Goal: Information Seeking & Learning: Compare options

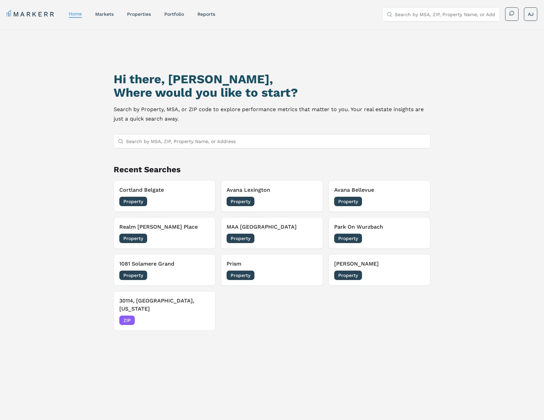
scroll to position [1, 0]
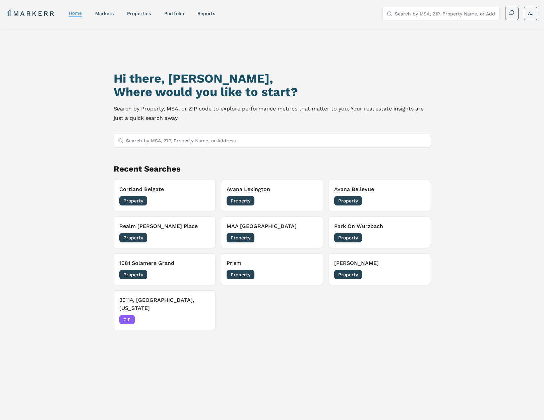
click at [178, 18] on div "MARKERR home markets properties Portfolio reports Search by MSA, ZIP, Property …" at bounding box center [272, 14] width 531 height 14
click at [173, 12] on link "Portfolio" at bounding box center [174, 13] width 20 height 5
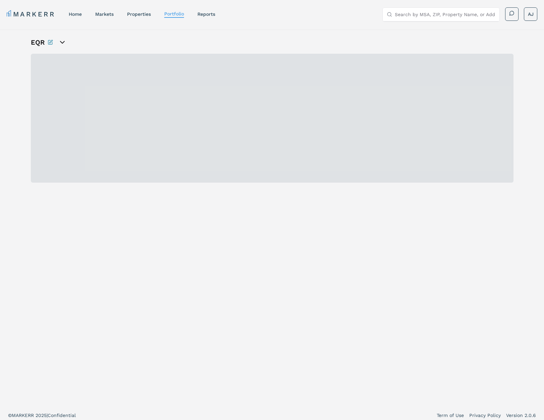
scroll to position [0, 0]
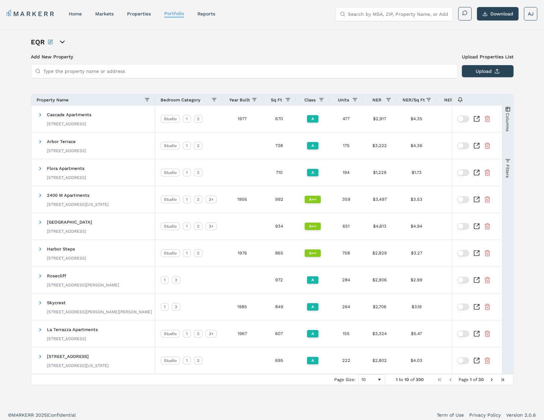
click at [246, 100] on span "Year Built" at bounding box center [239, 99] width 21 height 5
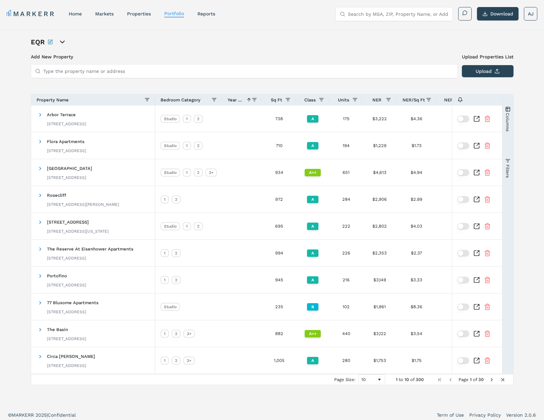
click at [242, 99] on span "Year Built" at bounding box center [236, 99] width 16 height 5
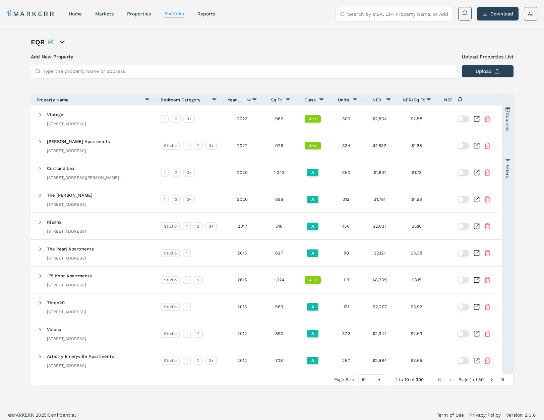
click at [243, 101] on span "Year Built" at bounding box center [236, 99] width 16 height 5
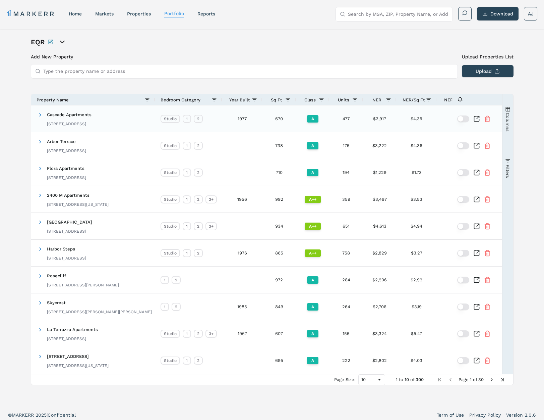
scroll to position [4, 0]
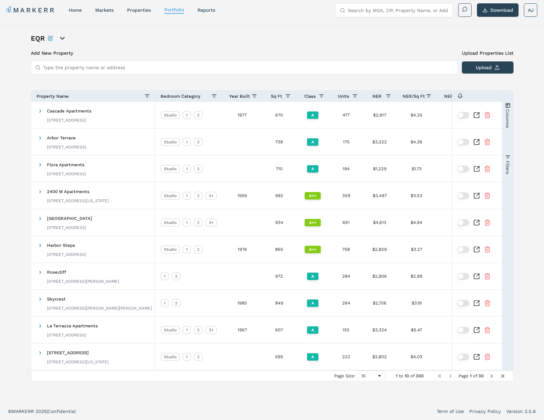
click at [241, 94] on span "Year Built" at bounding box center [239, 96] width 21 height 5
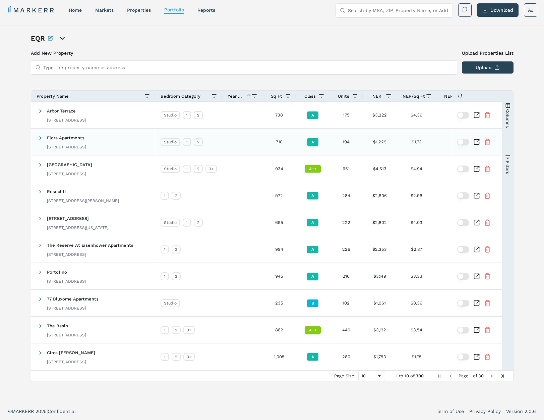
scroll to position [0, 0]
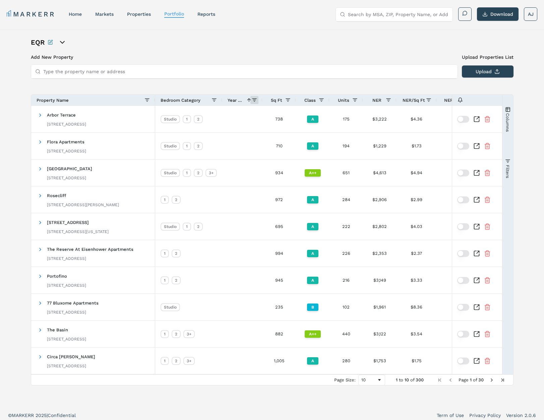
click at [256, 100] on span at bounding box center [254, 99] width 5 height 5
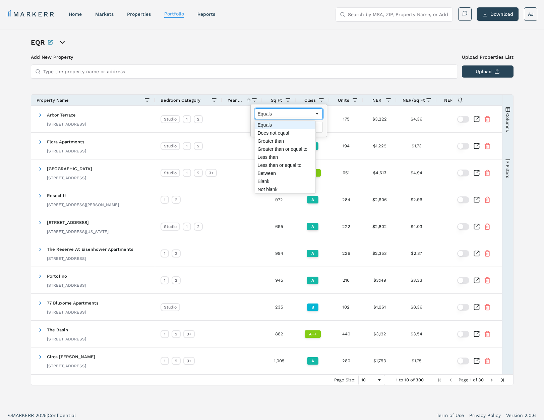
click at [269, 114] on div "Equals" at bounding box center [286, 113] width 57 height 5
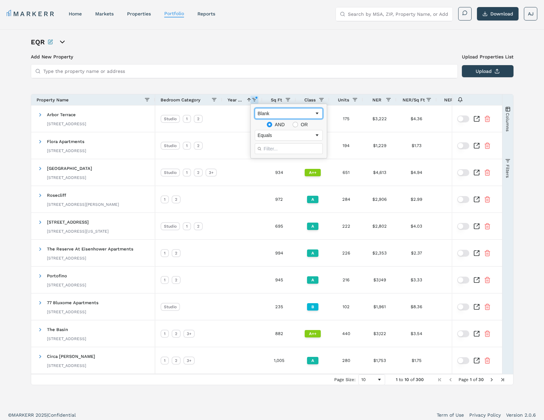
click at [274, 117] on div "Blank" at bounding box center [289, 113] width 68 height 11
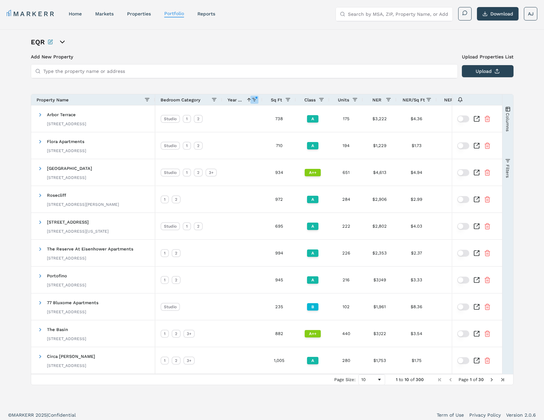
click at [255, 101] on span at bounding box center [254, 99] width 5 height 5
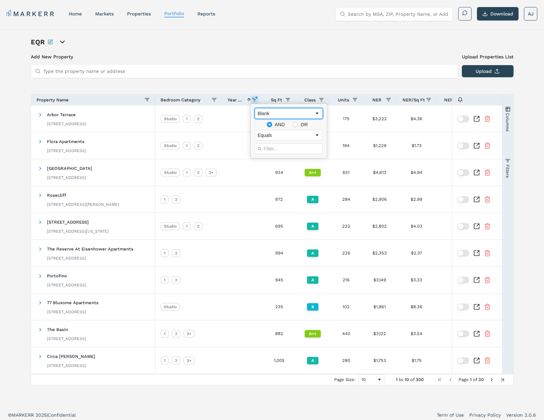
click at [278, 112] on div "Blank" at bounding box center [286, 113] width 57 height 5
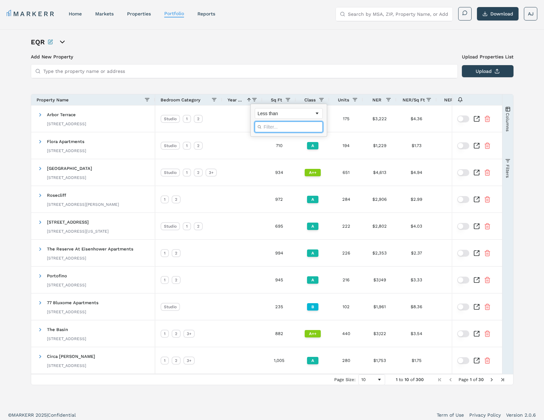
click at [274, 125] on input "Filter Value" at bounding box center [289, 126] width 68 height 11
type input "1900"
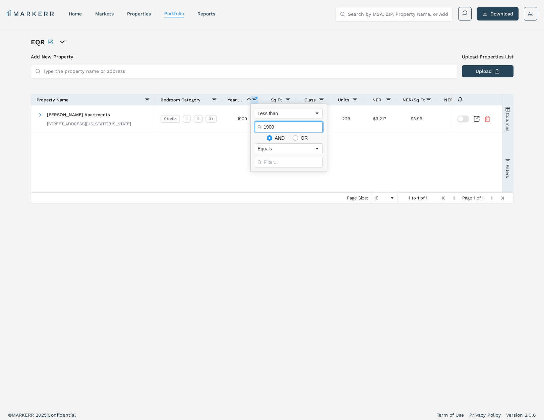
drag, startPoint x: 275, startPoint y: 127, endPoint x: 260, endPoint y: 126, distance: 15.1
click at [260, 126] on div "1900" at bounding box center [289, 126] width 68 height 11
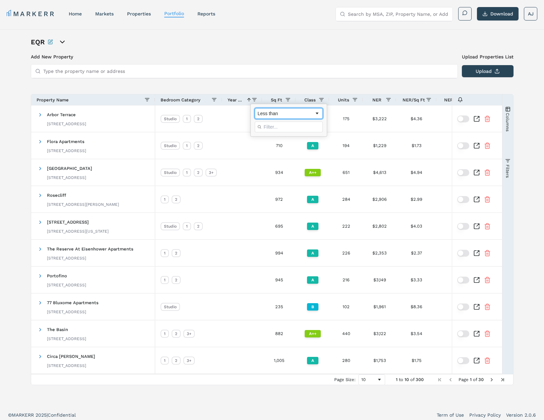
click at [289, 114] on div "Less than" at bounding box center [286, 113] width 57 height 5
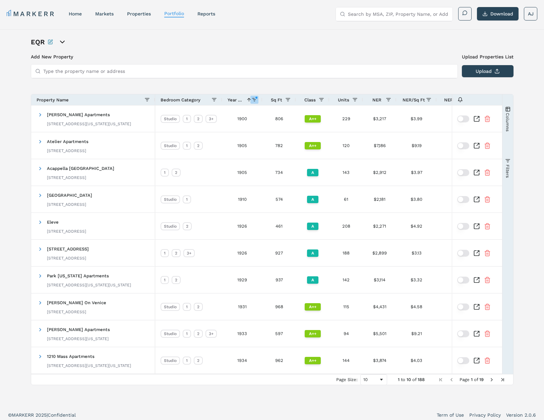
click at [254, 101] on span at bounding box center [254, 99] width 5 height 5
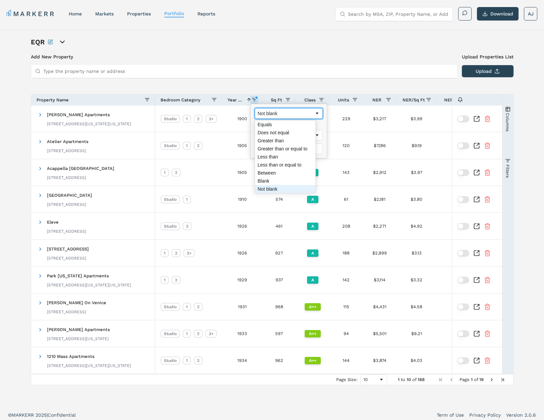
click at [286, 109] on div "Not blank" at bounding box center [289, 113] width 68 height 11
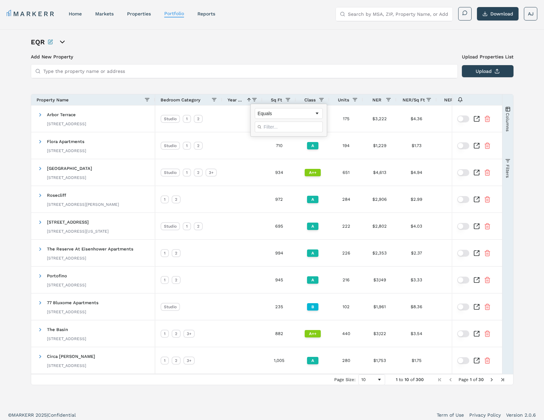
click at [315, 117] on div "Equals" at bounding box center [289, 120] width 76 height 32
click at [306, 114] on div "Equals" at bounding box center [286, 113] width 57 height 5
drag, startPoint x: 260, startPoint y: 65, endPoint x: 255, endPoint y: 55, distance: 11.3
click at [260, 65] on input "Type the property name or address" at bounding box center [248, 70] width 411 height 13
drag, startPoint x: 251, startPoint y: 51, endPoint x: 257, endPoint y: 58, distance: 8.9
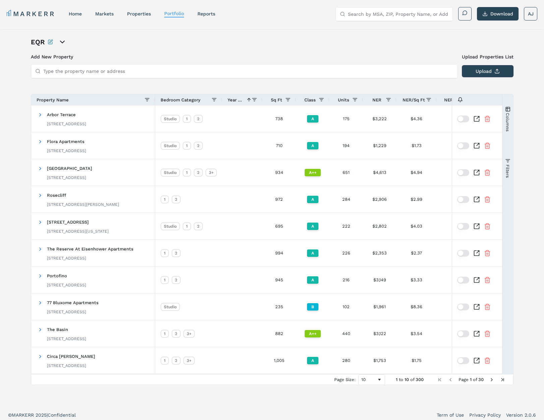
click at [251, 51] on div "EQR Add New Property Upload Properties List Type the property name or address U…" at bounding box center [272, 217] width 483 height 361
click at [143, 12] on link "properties" at bounding box center [139, 13] width 24 height 5
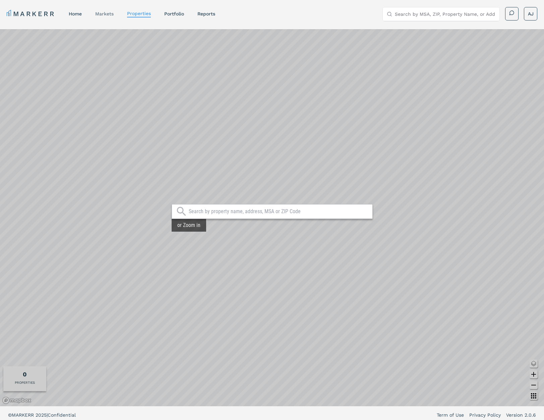
click at [103, 13] on link "markets" at bounding box center [104, 13] width 18 height 5
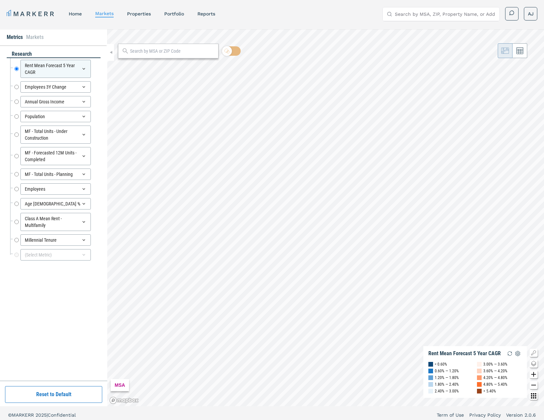
click at [78, 13] on link "home" at bounding box center [75, 13] width 13 height 5
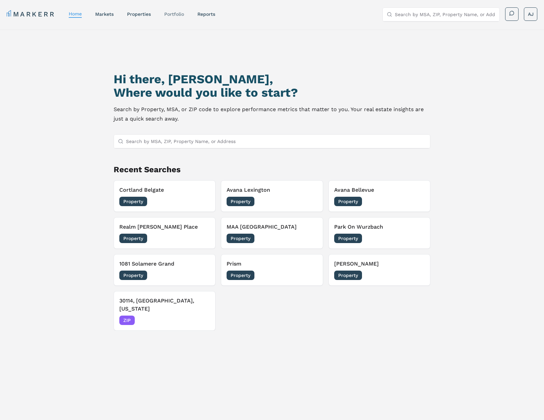
click at [178, 15] on link "Portfolio" at bounding box center [174, 13] width 20 height 5
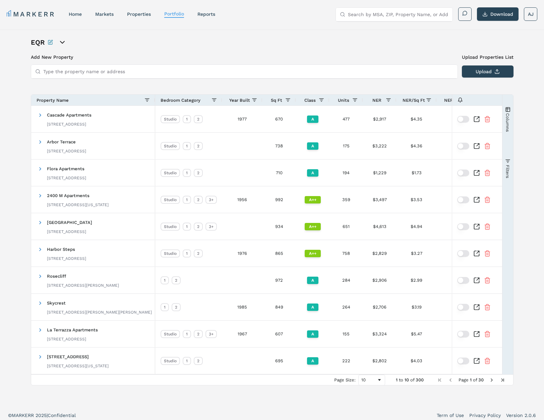
click at [415, 15] on input "Search by MSA, ZIP, Property Name, or Address" at bounding box center [398, 14] width 101 height 13
click at [77, 116] on span "Cascade Apartments" at bounding box center [69, 114] width 45 height 5
click at [40, 116] on span at bounding box center [40, 114] width 5 height 5
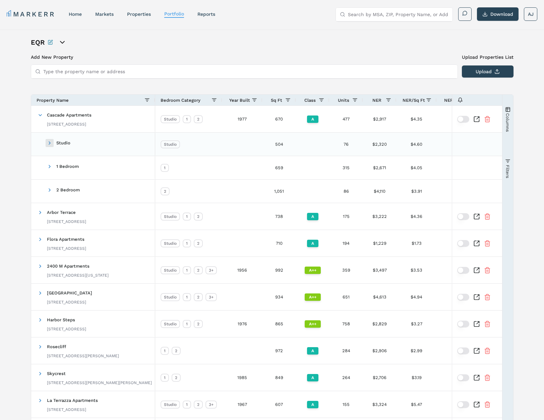
click at [51, 141] on span at bounding box center [49, 142] width 5 height 5
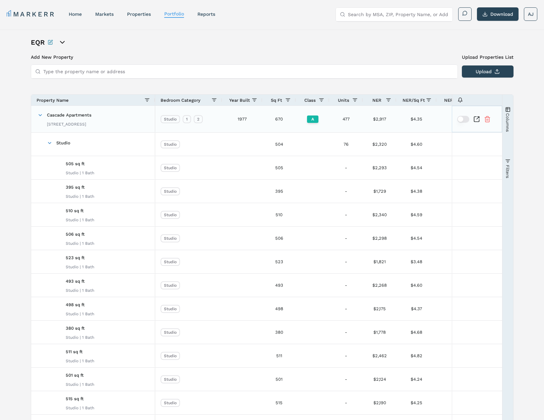
click at [479, 120] on icon "Inspect Comparable" at bounding box center [476, 118] width 5 height 5
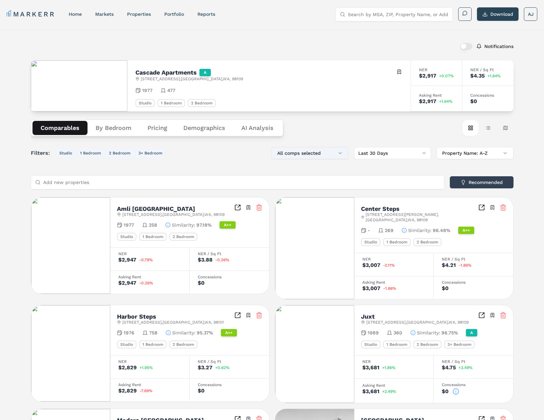
drag, startPoint x: 322, startPoint y: 154, endPoint x: 326, endPoint y: 152, distance: 4.1
click at [323, 154] on button "All comps selected" at bounding box center [310, 153] width 77 height 12
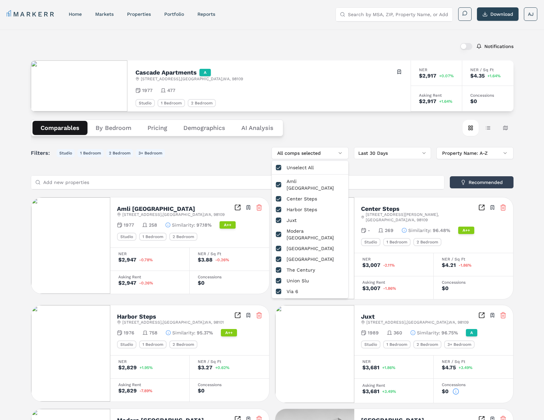
click at [336, 129] on div "Comparables By Bedroom Pricing Demographics AI Analysis Card view Table view Ma…" at bounding box center [272, 127] width 483 height 33
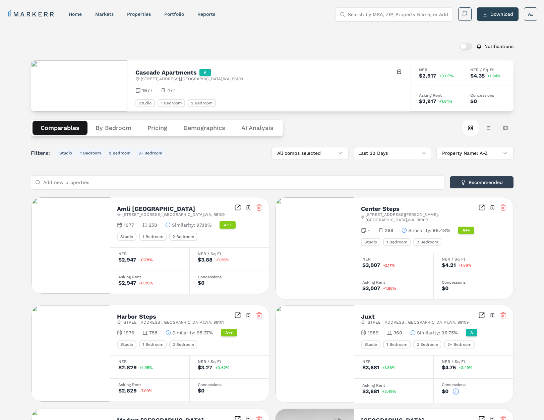
click at [112, 125] on button "By Bedroom" at bounding box center [114, 128] width 52 height 14
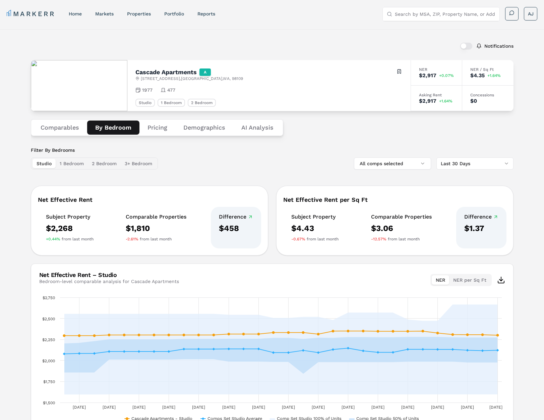
scroll to position [43, 0]
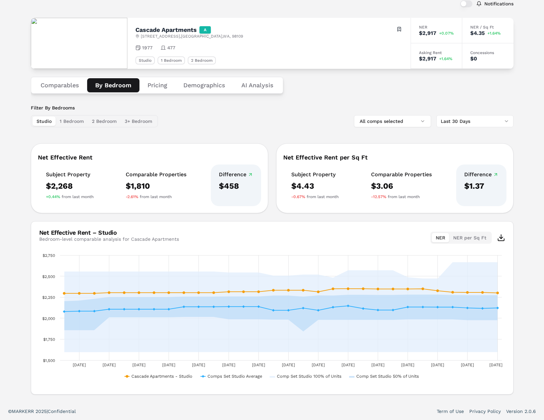
click at [108, 124] on button "2 Bedroom" at bounding box center [104, 120] width 33 height 9
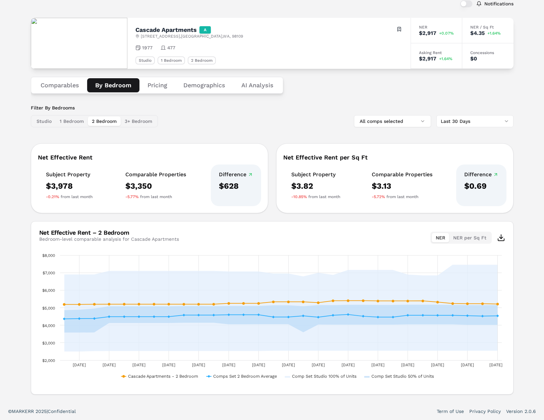
click at [144, 123] on button "3+ Bedroom" at bounding box center [139, 120] width 36 height 9
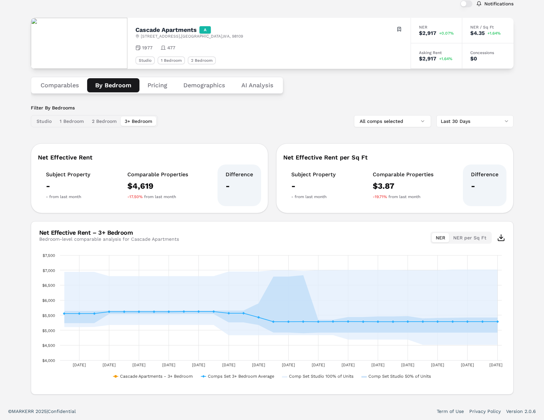
drag, startPoint x: 71, startPoint y: 120, endPoint x: 41, endPoint y: 120, distance: 30.2
click at [70, 120] on button "1 Bedroom" at bounding box center [72, 120] width 32 height 9
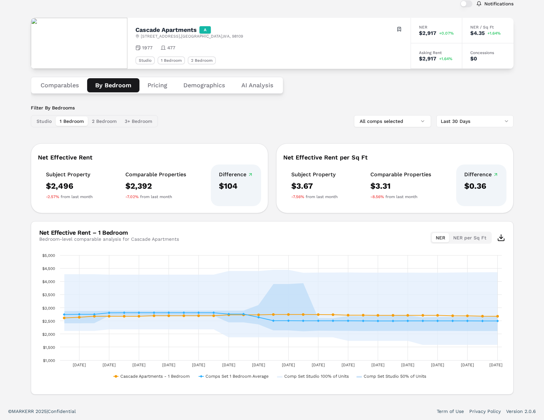
click at [39, 121] on button "Studio" at bounding box center [44, 120] width 23 height 9
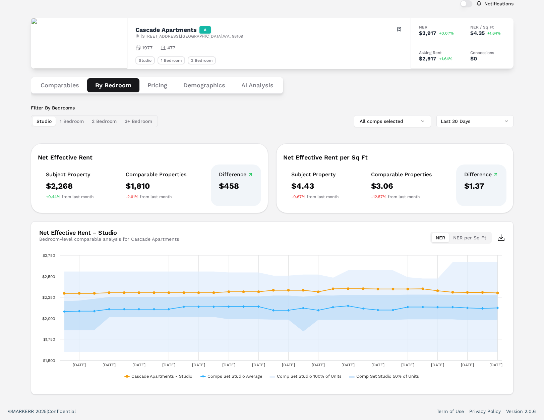
click at [152, 85] on button "Pricing" at bounding box center [158, 85] width 36 height 14
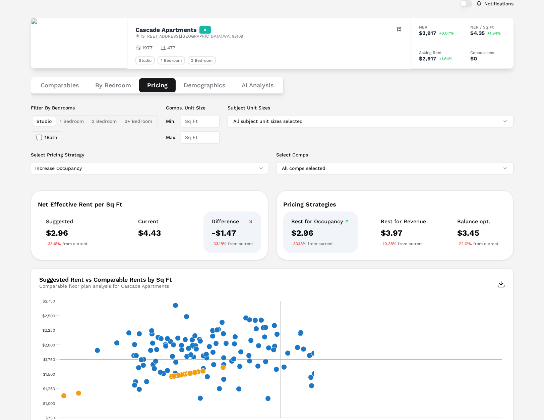
click at [109, 86] on button "By Bedroom" at bounding box center [113, 85] width 52 height 14
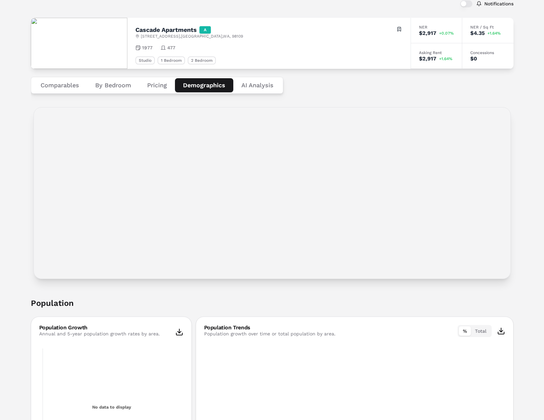
click at [200, 85] on button "Demographics" at bounding box center [204, 85] width 58 height 14
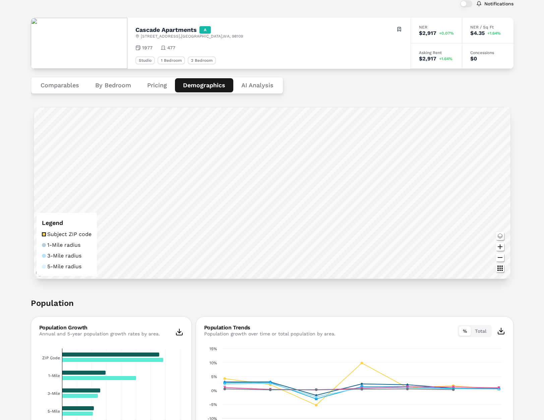
scroll to position [4, 0]
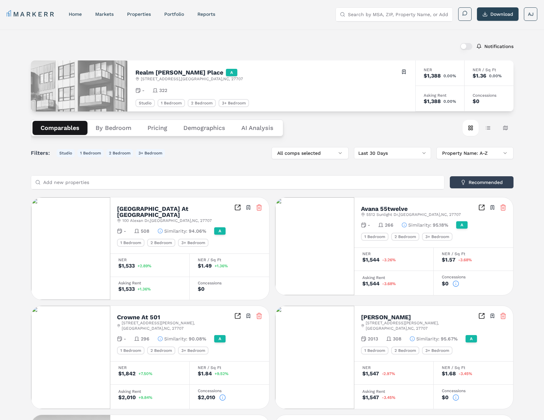
click at [163, 73] on h2 "Realm [PERSON_NAME] Place" at bounding box center [180, 72] width 88 height 6
click at [163, 74] on h2 "Realm Patterson Place" at bounding box center [180, 72] width 88 height 6
click at [138, 72] on h2 "Realm Patterson Place" at bounding box center [180, 72] width 88 height 6
drag, startPoint x: 138, startPoint y: 72, endPoint x: 158, endPoint y: 73, distance: 20.2
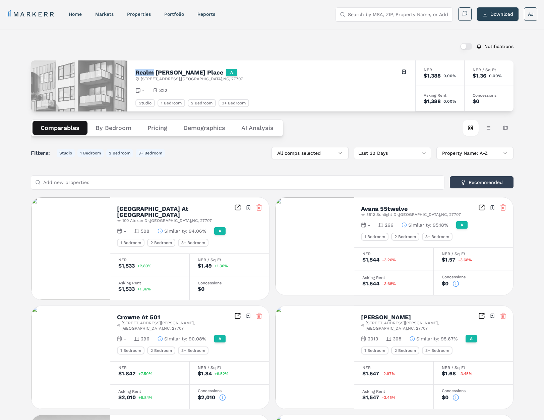
click at [139, 72] on h2 "Realm Patterson Place" at bounding box center [180, 72] width 88 height 6
drag, startPoint x: 187, startPoint y: 73, endPoint x: 192, endPoint y: 73, distance: 5.0
click at [187, 73] on h2 "Realm Patterson Place" at bounding box center [180, 72] width 88 height 6
copy h2 "Realm Patterson Place"
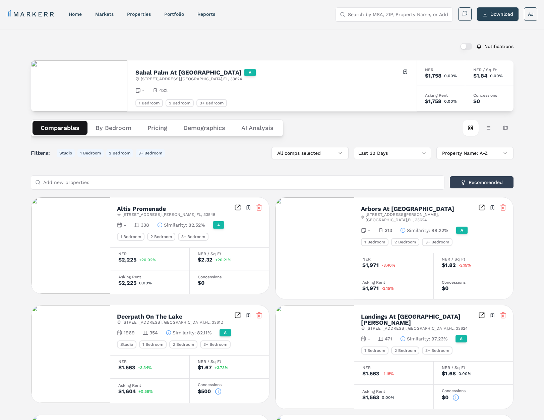
click at [168, 70] on h2 "Sabal Palm At [GEOGRAPHIC_DATA]" at bounding box center [189, 72] width 106 height 6
copy h2 "Sabal Palm At [GEOGRAPHIC_DATA]"
click at [112, 130] on button "By Bedroom" at bounding box center [114, 128] width 52 height 14
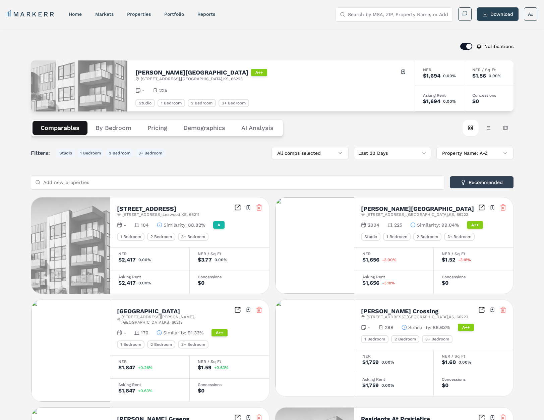
click at [146, 74] on h2 "[PERSON_NAME][GEOGRAPHIC_DATA]" at bounding box center [192, 72] width 113 height 6
copy h2 "[PERSON_NAME][GEOGRAPHIC_DATA]"
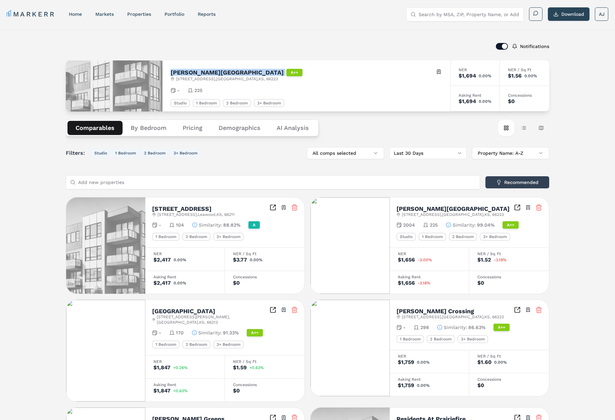
click at [203, 73] on h2 "[PERSON_NAME][GEOGRAPHIC_DATA]" at bounding box center [226, 72] width 113 height 6
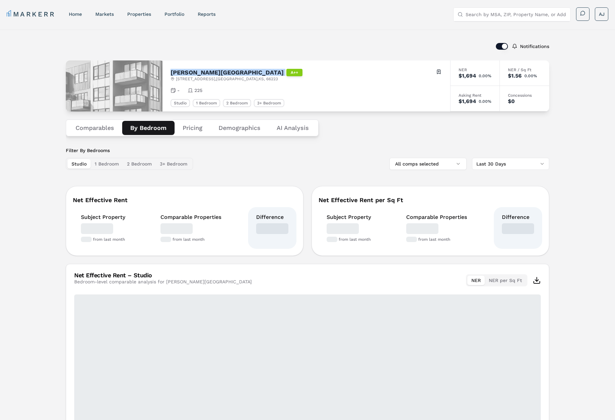
click at [152, 124] on button "By Bedroom" at bounding box center [148, 128] width 52 height 14
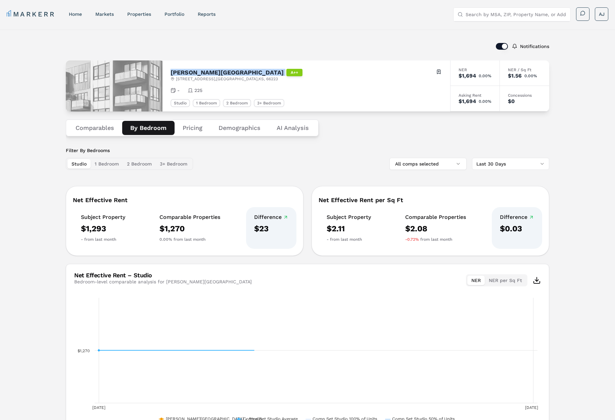
scroll to position [43, 0]
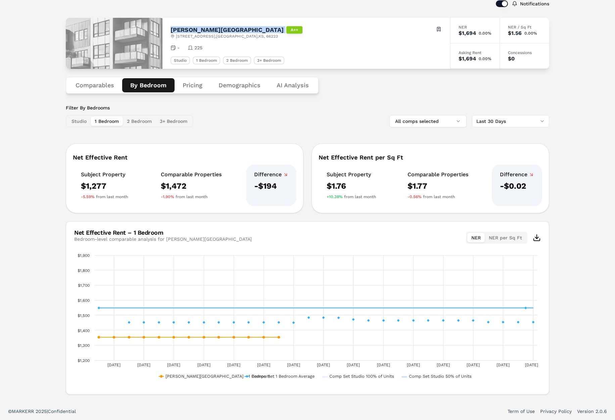
click at [116, 121] on button "1 Bedroom" at bounding box center [107, 120] width 32 height 9
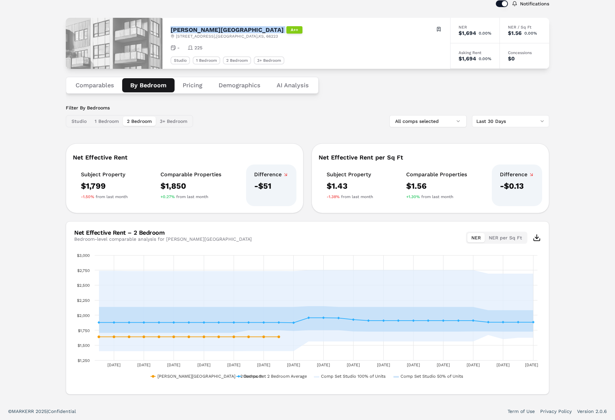
click at [142, 120] on button "2 Bedroom" at bounding box center [139, 120] width 33 height 9
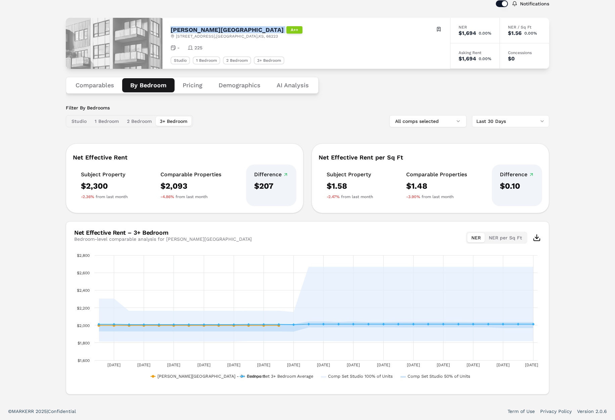
click at [164, 121] on button "3+ Bedroom" at bounding box center [174, 120] width 36 height 9
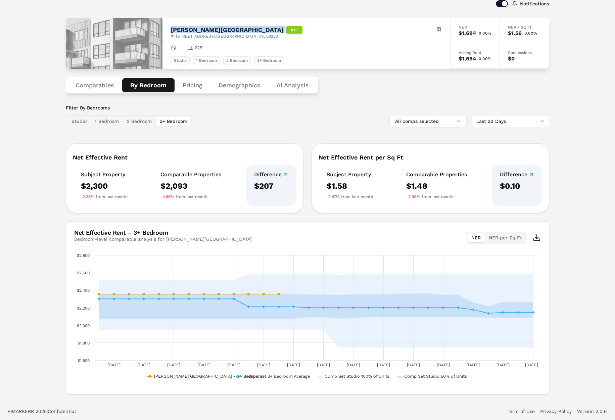
click at [334, 27] on div "Carson Street Towers A++ 6741 W 135th St , Overland Park , KS , 66223 Toggle po…" at bounding box center [305, 32] width 271 height 13
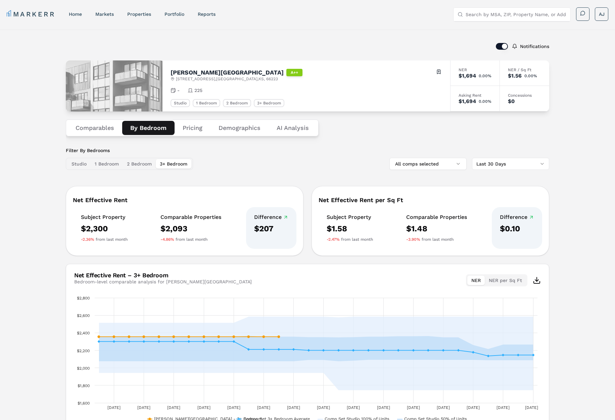
click at [483, 16] on input "Search by MSA, ZIP, Property Name, or Address" at bounding box center [515, 14] width 101 height 13
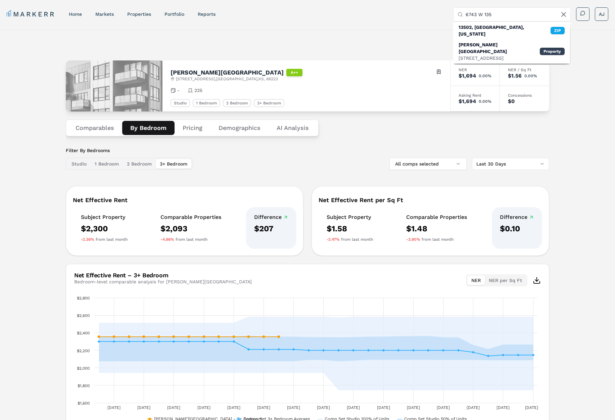
click at [482, 41] on div "[PERSON_NAME][GEOGRAPHIC_DATA]" at bounding box center [498, 47] width 81 height 13
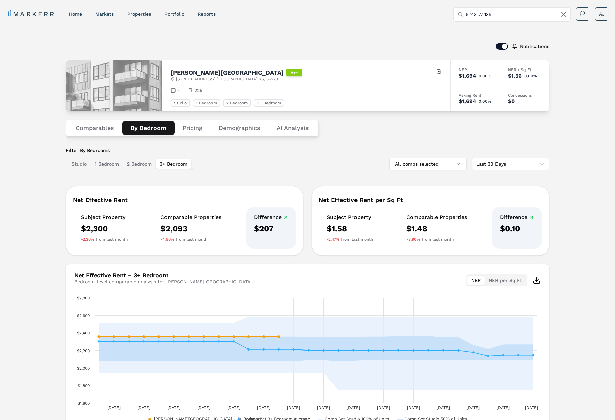
click at [500, 15] on input "6743 W 135" at bounding box center [515, 14] width 101 height 13
click at [480, 15] on input "6743 W 135" at bounding box center [515, 14] width 101 height 13
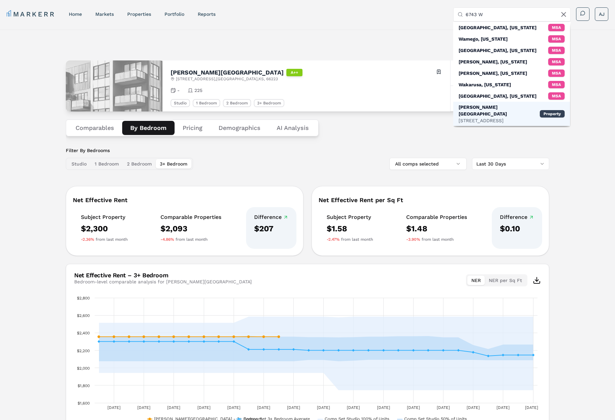
click at [486, 117] on div "[STREET_ADDRESS]" at bounding box center [498, 120] width 81 height 7
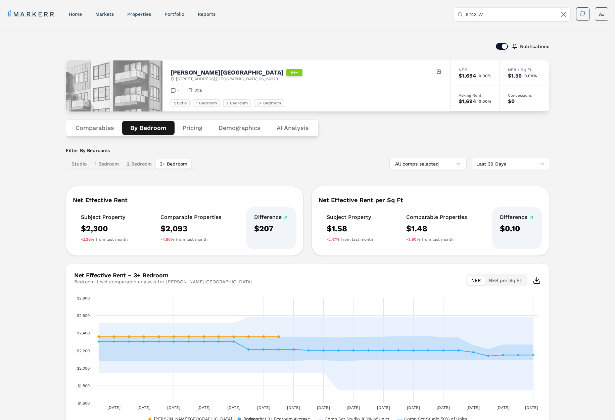
click at [487, 15] on input "6743 W" at bounding box center [515, 14] width 101 height 13
click at [482, 15] on input "6743 W" at bounding box center [515, 14] width 101 height 13
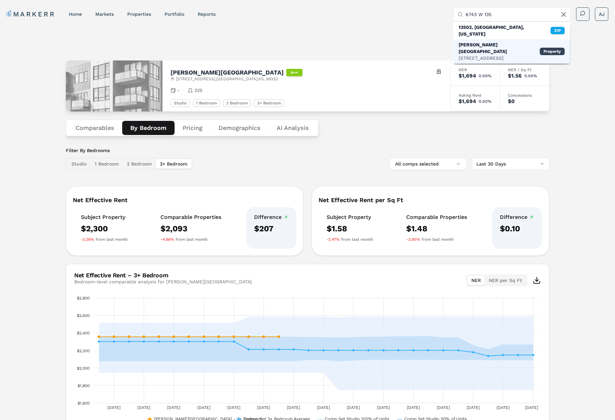
click at [476, 41] on div "[PERSON_NAME][GEOGRAPHIC_DATA]" at bounding box center [498, 47] width 81 height 13
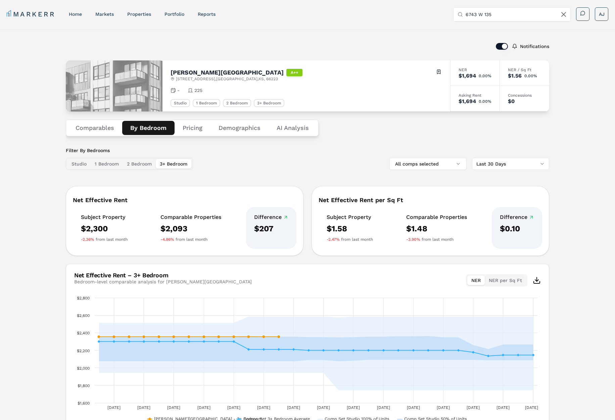
click at [489, 15] on input "6743 W 135" at bounding box center [515, 14] width 101 height 13
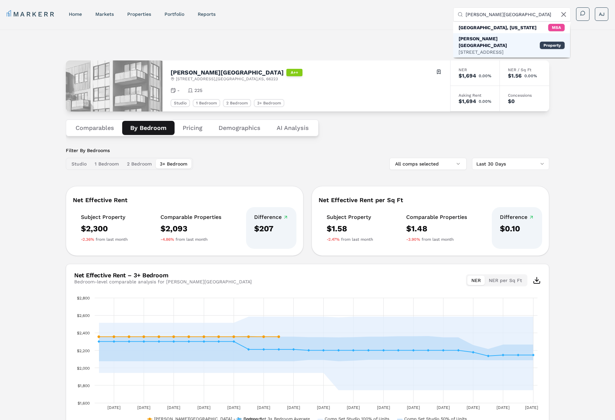
type input "Carson Street Tower"
click at [500, 40] on div "[PERSON_NAME][GEOGRAPHIC_DATA]" at bounding box center [498, 41] width 81 height 13
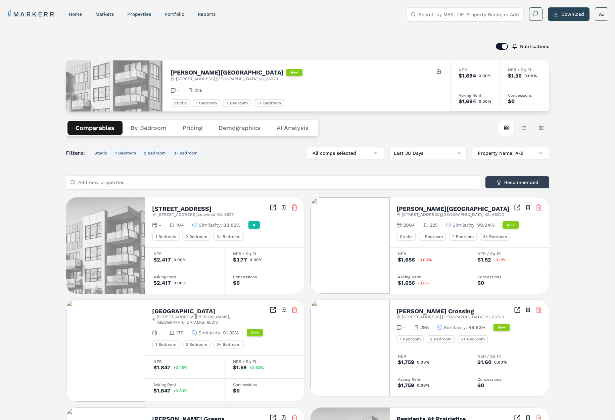
click at [189, 78] on span "[STREET_ADDRESS]" at bounding box center [227, 78] width 102 height 5
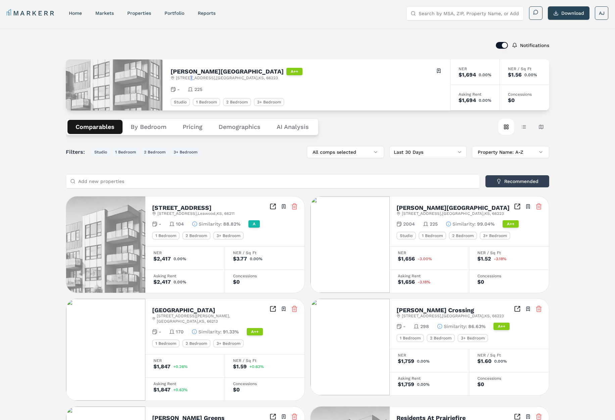
click at [189, 78] on span "[STREET_ADDRESS]" at bounding box center [227, 77] width 102 height 5
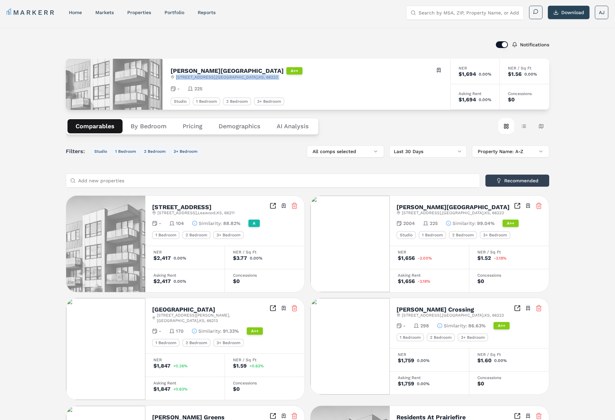
click at [189, 78] on span "[STREET_ADDRESS]" at bounding box center [227, 76] width 102 height 5
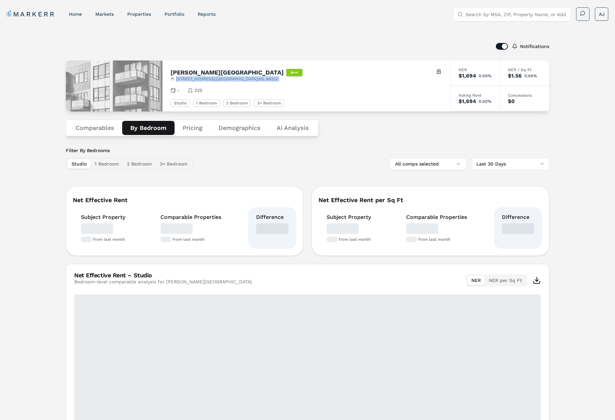
click at [147, 130] on button "By Bedroom" at bounding box center [148, 128] width 52 height 14
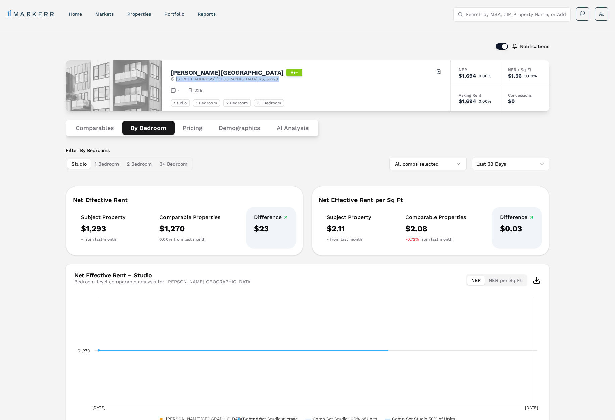
scroll to position [13, 0]
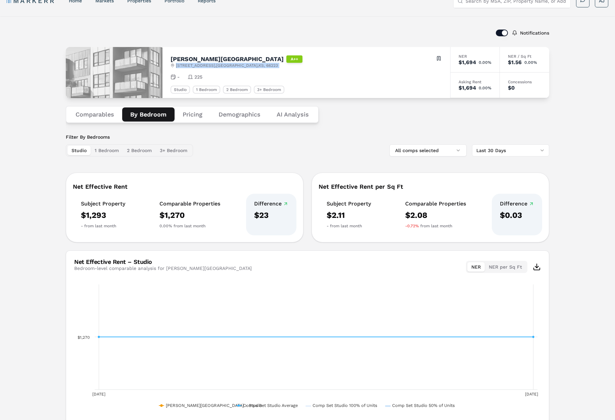
drag, startPoint x: 111, startPoint y: 149, endPoint x: 117, endPoint y: 149, distance: 5.4
click at [112, 149] on button "1 Bedroom" at bounding box center [107, 150] width 32 height 9
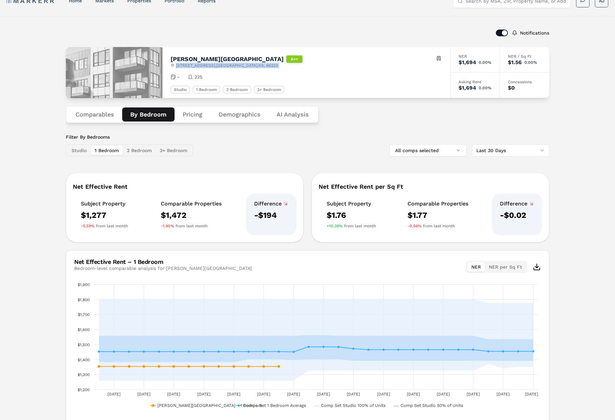
click at [138, 149] on button "2 Bedroom" at bounding box center [139, 150] width 33 height 9
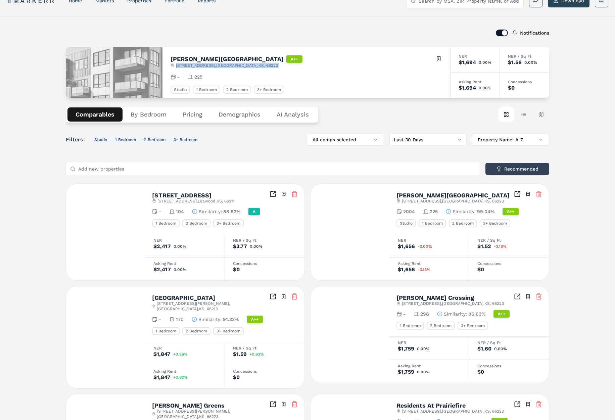
click at [110, 115] on button "Comparables" at bounding box center [94, 114] width 55 height 14
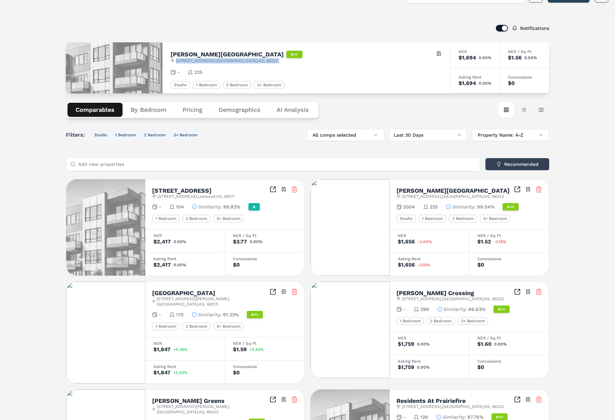
scroll to position [17, 0]
click at [429, 194] on span "6743 W 135th St , Overland Park , KS , 66223" at bounding box center [453, 196] width 102 height 5
click at [431, 192] on h2 "[PERSON_NAME][GEOGRAPHIC_DATA]" at bounding box center [452, 191] width 113 height 6
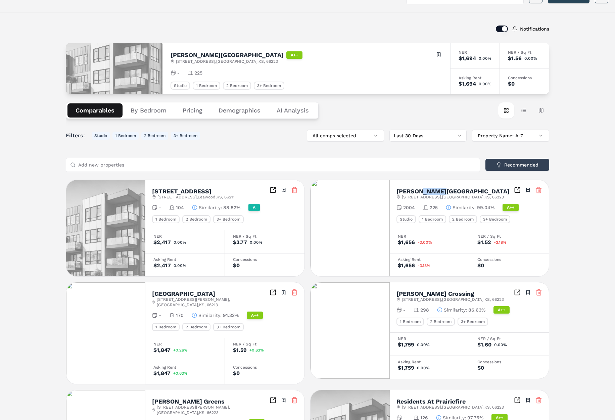
click at [431, 192] on h2 "[PERSON_NAME][GEOGRAPHIC_DATA]" at bounding box center [452, 191] width 113 height 6
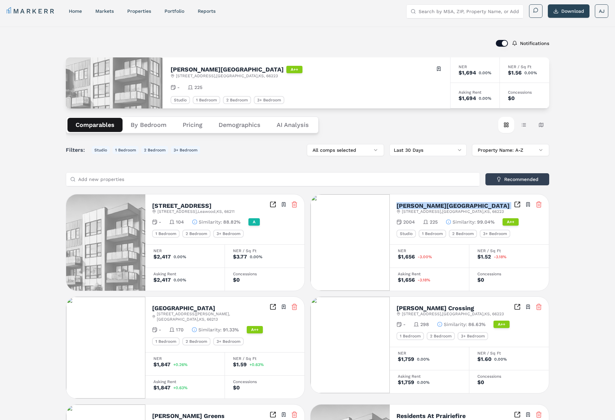
scroll to position [0, 0]
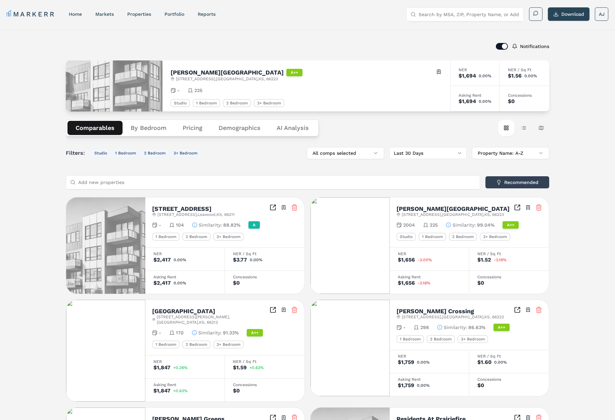
click at [481, 221] on div "2004 225 Similarity : 99.04% A++" at bounding box center [469, 224] width 146 height 7
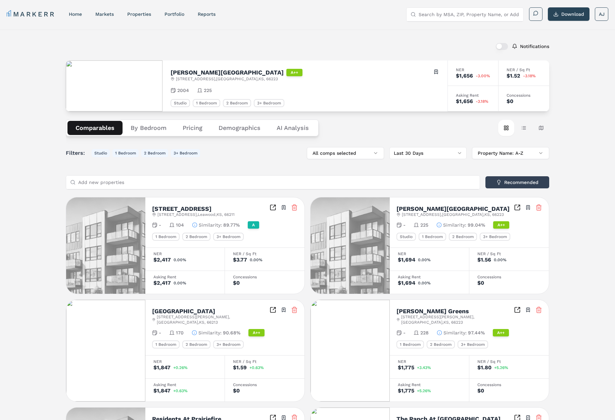
click at [147, 130] on button "By Bedroom" at bounding box center [148, 128] width 52 height 14
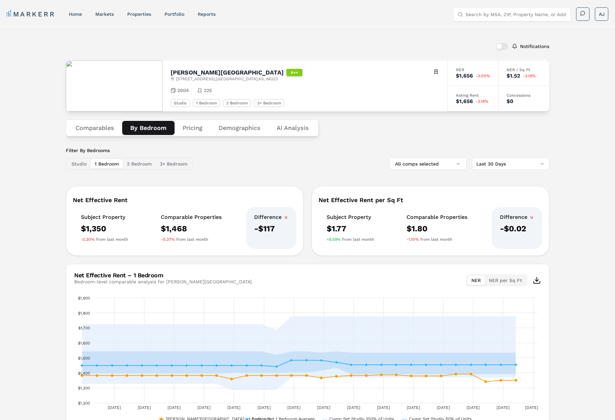
click at [91, 160] on button "1 Bedroom" at bounding box center [107, 163] width 32 height 9
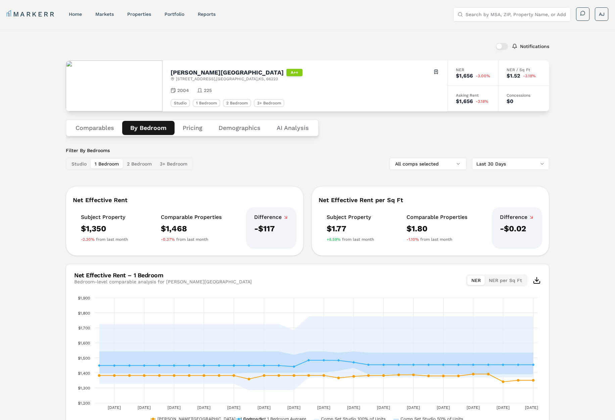
scroll to position [43, 0]
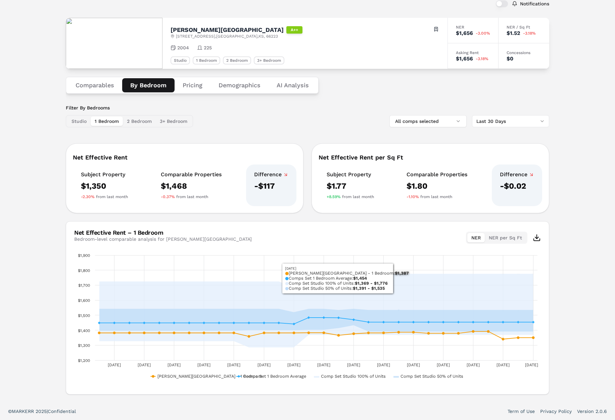
click at [144, 121] on button "2 Bedroom" at bounding box center [139, 120] width 33 height 9
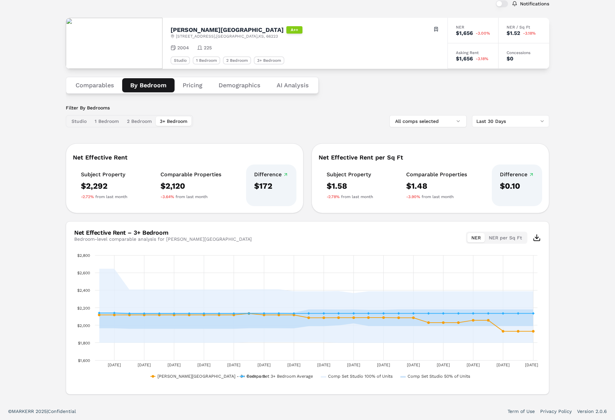
click at [170, 121] on button "3+ Bedroom" at bounding box center [174, 120] width 36 height 9
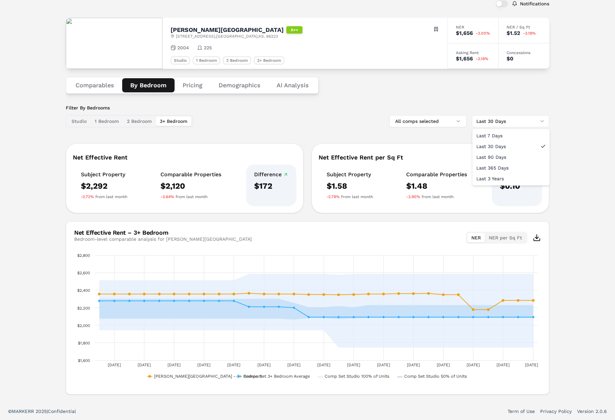
click at [523, 124] on html "MARKERR home markets properties Portfolio reports Search by MSA, ZIP, Property …" at bounding box center [307, 188] width 615 height 462
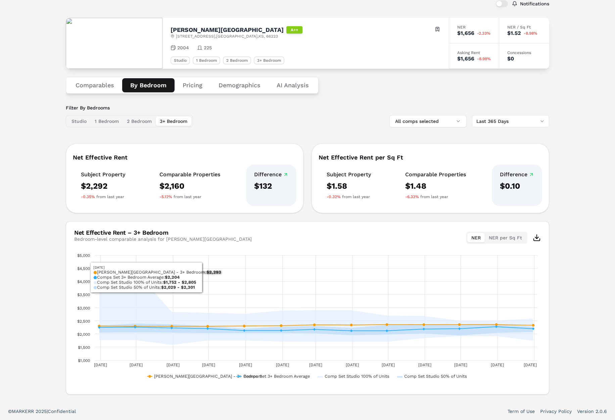
click at [521, 120] on html "MARKERR home markets properties Portfolio reports Search by MSA, ZIP, Property …" at bounding box center [307, 188] width 615 height 462
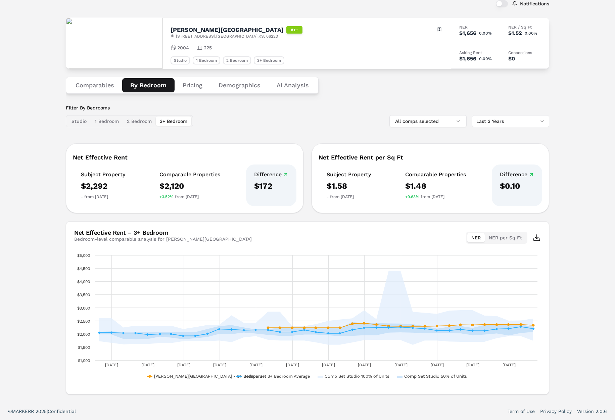
click at [181, 28] on h2 "[PERSON_NAME][GEOGRAPHIC_DATA]" at bounding box center [226, 30] width 113 height 6
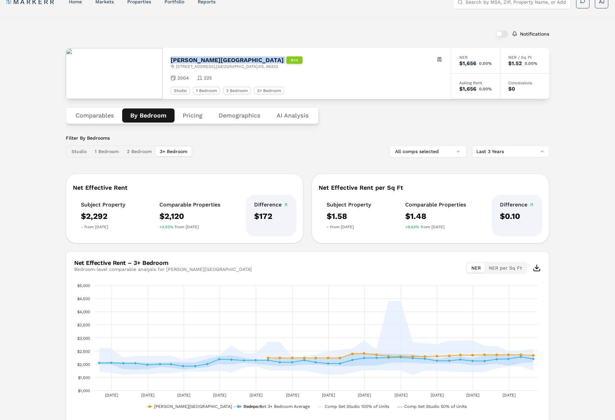
scroll to position [11, 0]
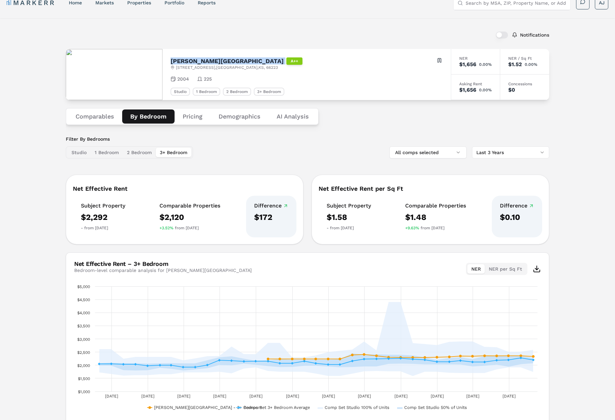
copy h2 "[PERSON_NAME][GEOGRAPHIC_DATA]"
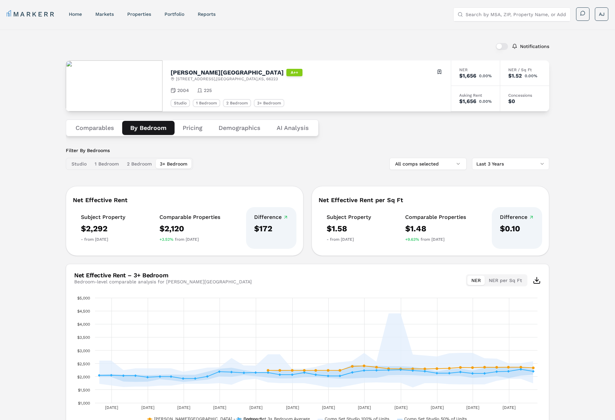
click at [486, 15] on input "Search by MSA, ZIP, Property Name, or Address" at bounding box center [515, 14] width 101 height 13
paste input "[PERSON_NAME][GEOGRAPHIC_DATA]"
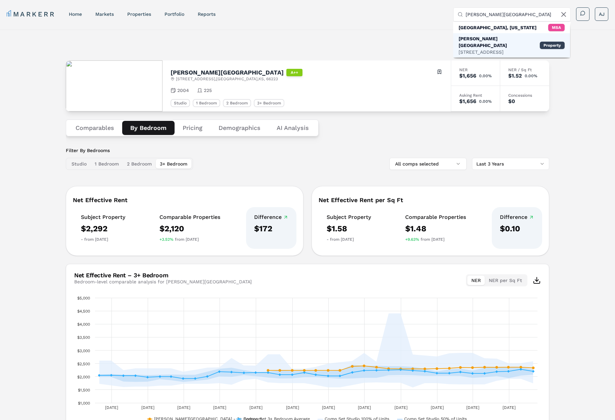
type input "[PERSON_NAME][GEOGRAPHIC_DATA]"
click at [487, 49] on div "6743 W 135th St, Overland Park" at bounding box center [498, 52] width 81 height 7
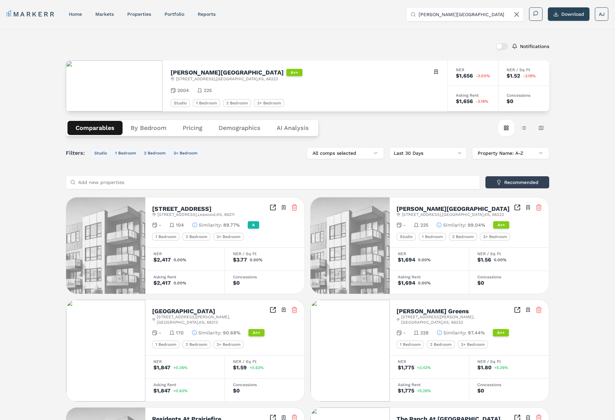
click at [180, 88] on span "2004" at bounding box center [183, 90] width 12 height 7
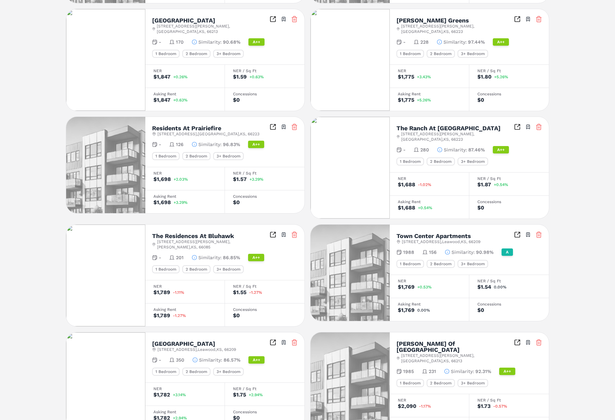
scroll to position [309, 0]
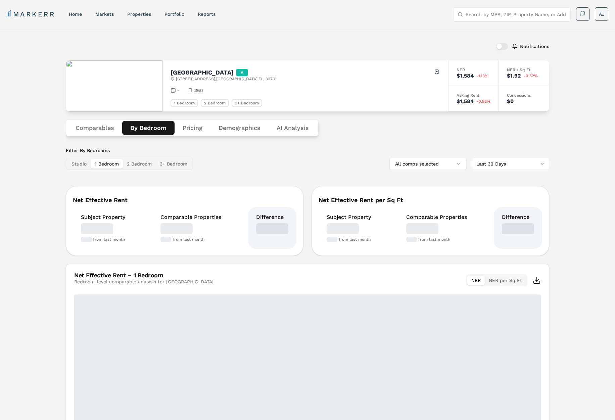
click at [148, 129] on button "By Bedroom" at bounding box center [148, 128] width 52 height 14
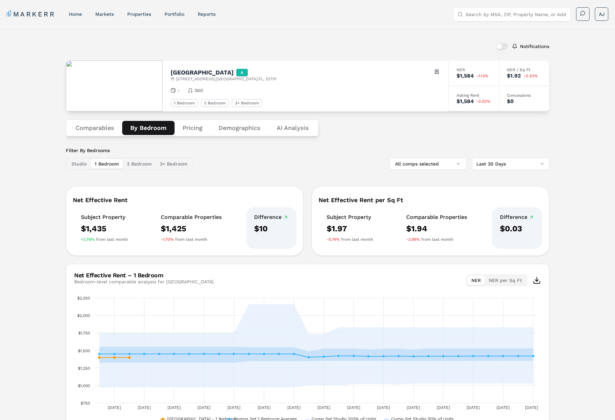
click at [197, 78] on span "525 One Center Blvd , Altamonte Springs , FL , 32701" at bounding box center [226, 78] width 101 height 5
click at [266, 83] on div "Central Park A 525 One Center Blvd , Altamonte Springs , FL , 32701 Toggle port…" at bounding box center [304, 85] width 285 height 51
click at [186, 74] on h2 "Central Park" at bounding box center [201, 72] width 63 height 6
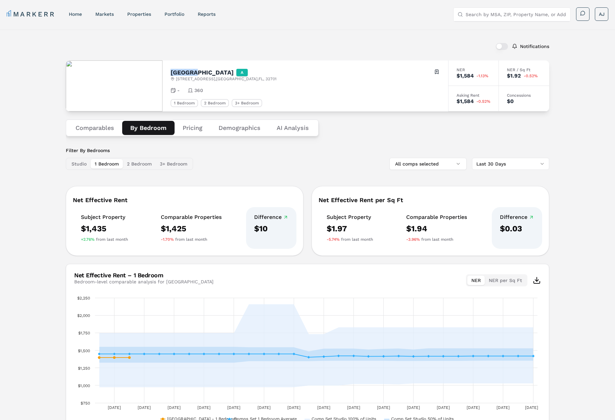
click at [186, 74] on h2 "Central Park" at bounding box center [201, 72] width 63 height 6
copy h2 "Central Park"
click at [189, 80] on span "525 One Center Blvd , Altamonte Springs , FL , 32701" at bounding box center [226, 78] width 101 height 5
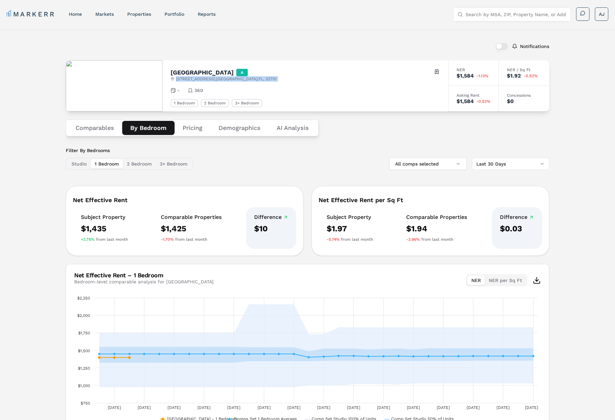
click at [189, 80] on span "525 One Center Blvd , Altamonte Springs , FL , 32701" at bounding box center [226, 78] width 101 height 5
copy div "525 One Center Blvd , Altamonte Springs , FL , 32701"
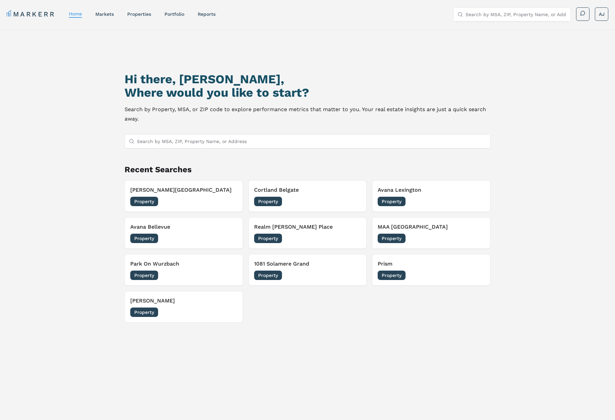
click at [307, 235] on div "Property [DATE]" at bounding box center [307, 237] width 107 height 9
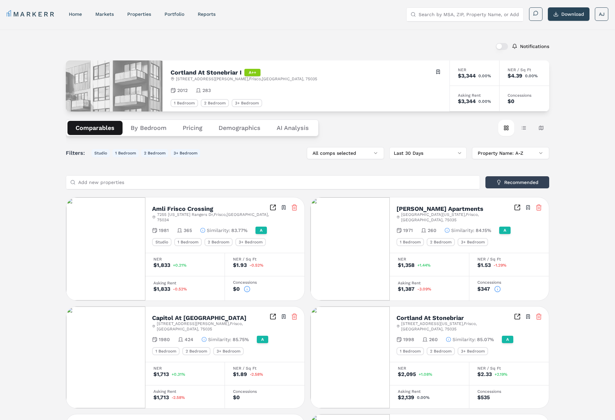
click at [150, 130] on button "By Bedroom" at bounding box center [148, 128] width 52 height 14
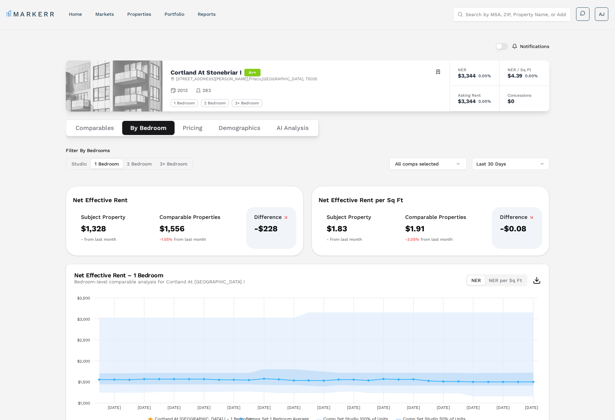
click at [196, 72] on h2 "Cortland At Stonebriar I" at bounding box center [205, 72] width 71 height 6
drag, startPoint x: 236, startPoint y: 71, endPoint x: 167, endPoint y: 70, distance: 68.8
click at [167, 70] on div "Cortland At Stonebriar I A++ 9779 Gaylord Pkwy , Frisco , TX , 75035 Toggle por…" at bounding box center [305, 85] width 287 height 51
copy h2 "Cortland At Stonebriar"
click at [479, 15] on input "Search by MSA, ZIP, Property Name, or Address" at bounding box center [515, 14] width 101 height 13
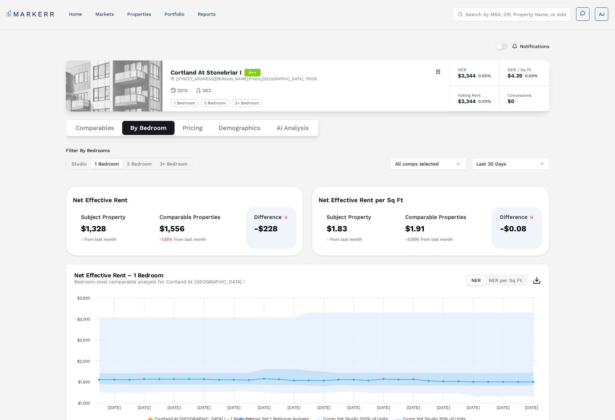
paste input "Cortland At Stonebriar"
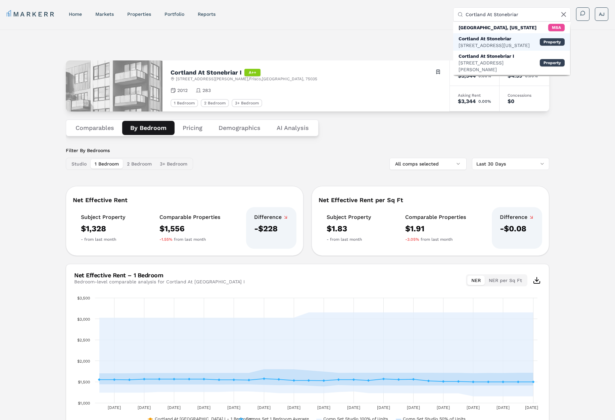
type input "Cortland At Stonebriar"
click at [487, 41] on div "Cortland At Stonebriar" at bounding box center [493, 38] width 71 height 7
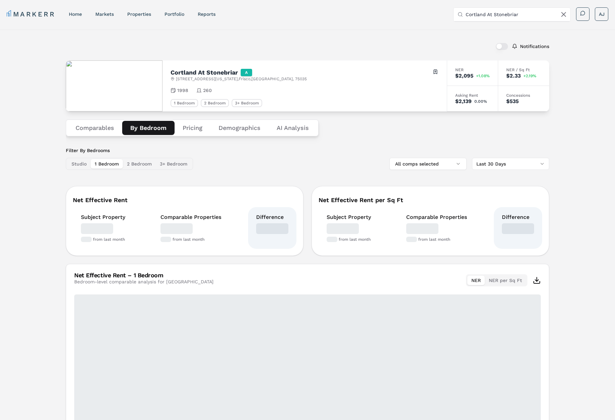
drag, startPoint x: 144, startPoint y: 127, endPoint x: 168, endPoint y: 133, distance: 24.2
click at [145, 127] on button "By Bedroom" at bounding box center [148, 128] width 52 height 14
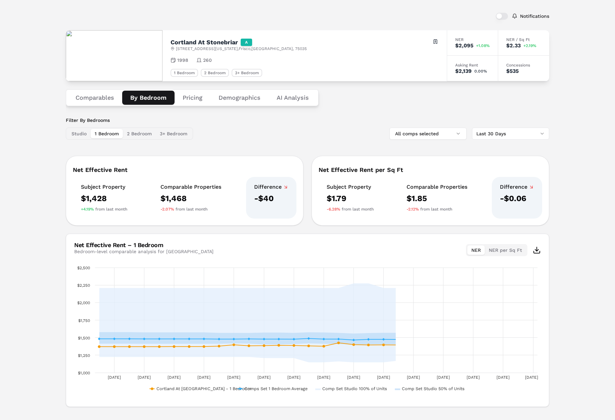
scroll to position [43, 0]
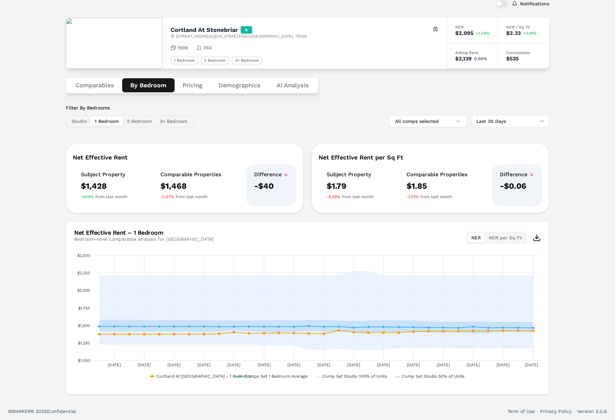
click at [207, 29] on h2 "Cortland At Stonebriar" at bounding box center [203, 30] width 67 height 6
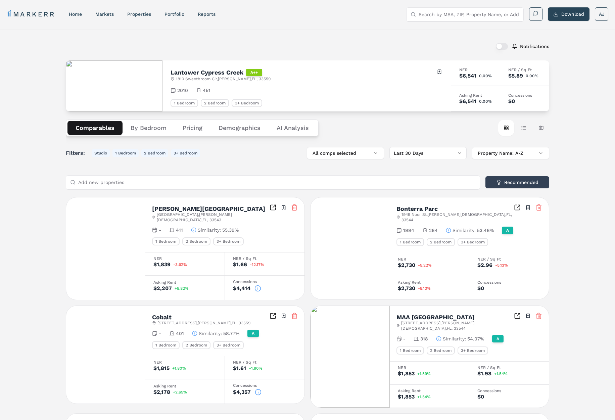
click at [188, 74] on h2 "Lantower Cypress Creek" at bounding box center [206, 72] width 73 height 6
drag, startPoint x: 188, startPoint y: 74, endPoint x: 208, endPoint y: 74, distance: 20.5
click at [188, 74] on h2 "Lantower Cypress Creek" at bounding box center [206, 72] width 73 height 6
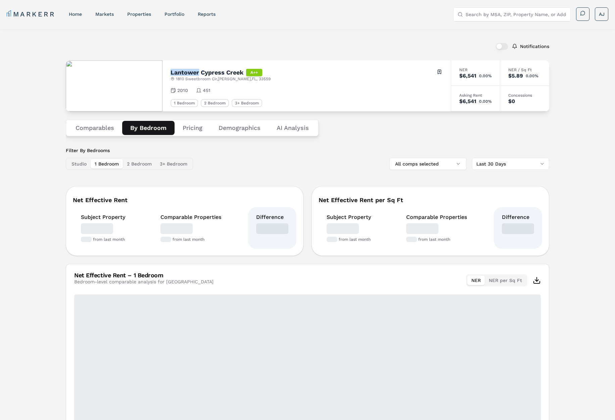
drag, startPoint x: 153, startPoint y: 122, endPoint x: 158, endPoint y: 120, distance: 4.9
click at [153, 122] on button "By Bedroom" at bounding box center [148, 128] width 52 height 14
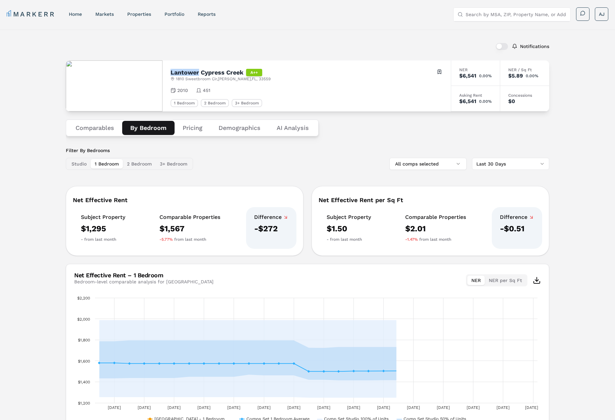
click at [187, 74] on h2 "Lantower Cypress Creek" at bounding box center [206, 72] width 73 height 6
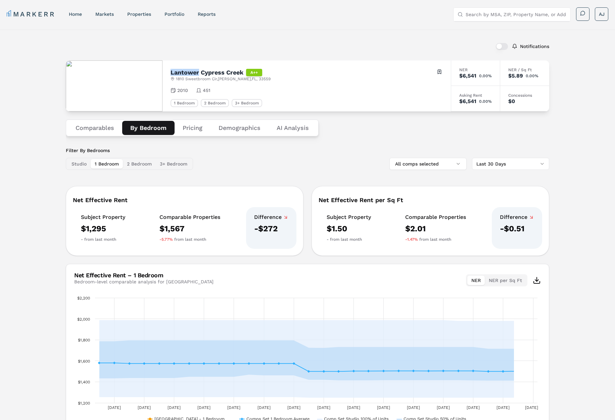
click at [187, 74] on h2 "Lantower Cypress Creek" at bounding box center [206, 72] width 73 height 6
click at [236, 73] on h2 "Lantower Cypress Creek" at bounding box center [206, 72] width 73 height 6
click at [492, 19] on input "Search by MSA, ZIP, Property Name, or Address" at bounding box center [515, 14] width 101 height 13
paste input "Lantower Cypress Creek"
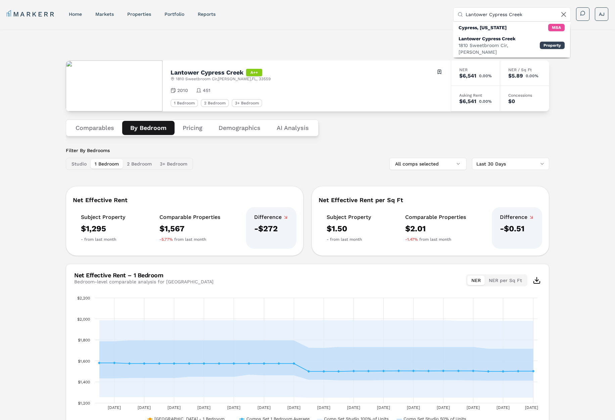
type input "Lantower Cypress Creek"
click at [345, 47] on div "Notifications" at bounding box center [307, 46] width 483 height 17
click at [191, 77] on span "1810 Sweetbroom Cir , Lutz , FL , 33559" at bounding box center [223, 78] width 95 height 5
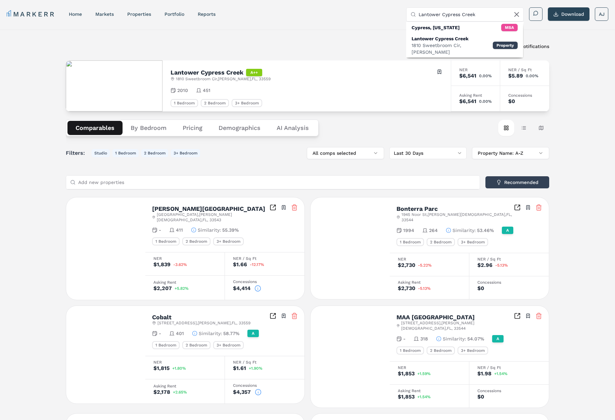
drag, startPoint x: 101, startPoint y: 128, endPoint x: 145, endPoint y: 128, distance: 43.9
click at [106, 128] on button "Comparables" at bounding box center [94, 128] width 55 height 14
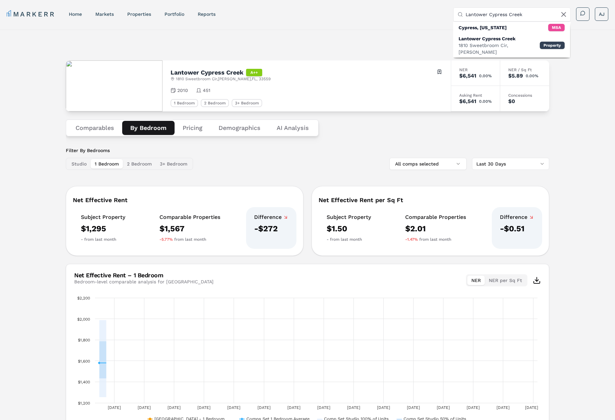
click at [145, 128] on button "By Bedroom" at bounding box center [148, 128] width 52 height 14
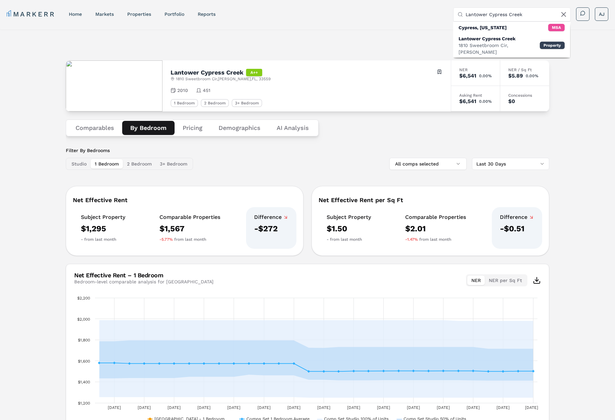
click at [180, 71] on h2 "Lantower Cypress Creek" at bounding box center [206, 72] width 73 height 6
drag, startPoint x: 180, startPoint y: 71, endPoint x: 194, endPoint y: 69, distance: 14.2
click at [180, 71] on h2 "Lantower Cypress Creek" at bounding box center [206, 72] width 73 height 6
click at [216, 70] on h2 "Lantower Cypress Creek" at bounding box center [206, 72] width 73 height 6
click at [234, 73] on h2 "Lantower Cypress Creek" at bounding box center [206, 72] width 73 height 6
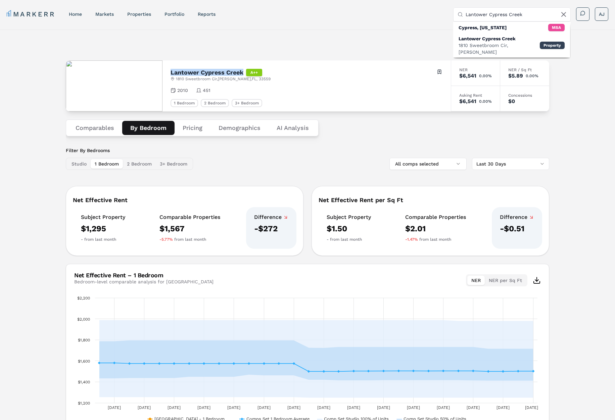
copy h2 "Lantower Cypress Creek"
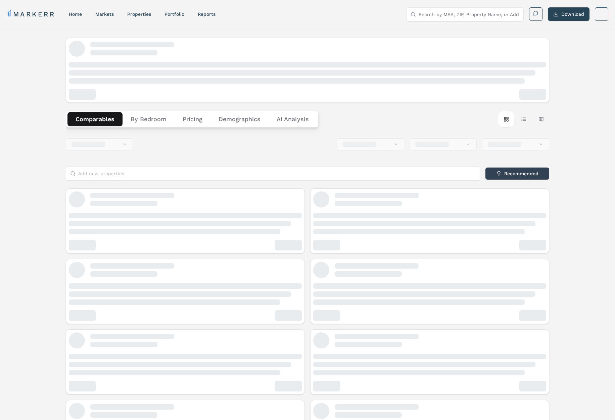
scroll to position [0, 0]
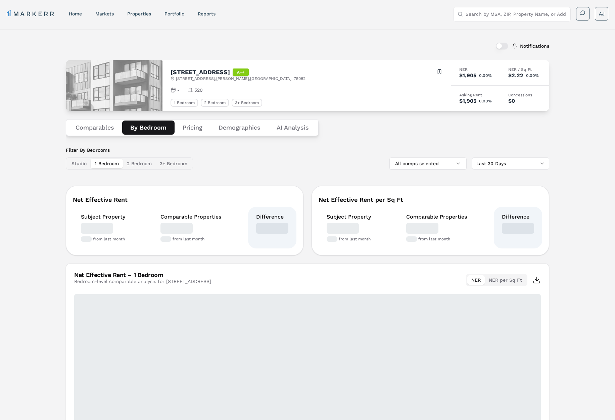
drag, startPoint x: 157, startPoint y: 123, endPoint x: 167, endPoint y: 117, distance: 11.9
click at [157, 123] on button "By Bedroom" at bounding box center [148, 127] width 52 height 14
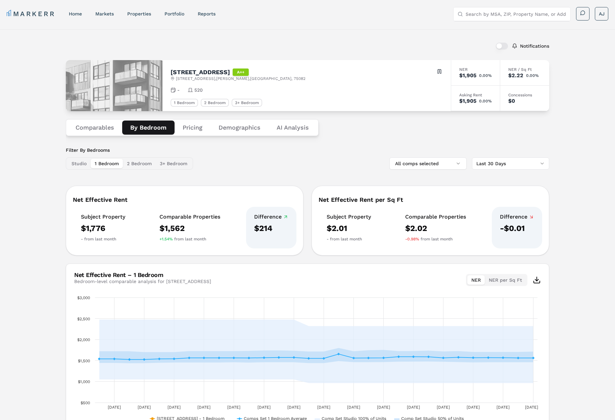
click at [178, 72] on h2 "[STREET_ADDRESS]" at bounding box center [199, 72] width 59 height 6
click at [212, 67] on div "[STREET_ADDRESS] [STREET_ADDRESS] Toggle portfolio menu - 520 1 Bedroom 2 Bedro…" at bounding box center [306, 85] width 288 height 51
click at [227, 69] on h2 "[STREET_ADDRESS]" at bounding box center [199, 72] width 59 height 6
copy h2 "[STREET_ADDRESS]"
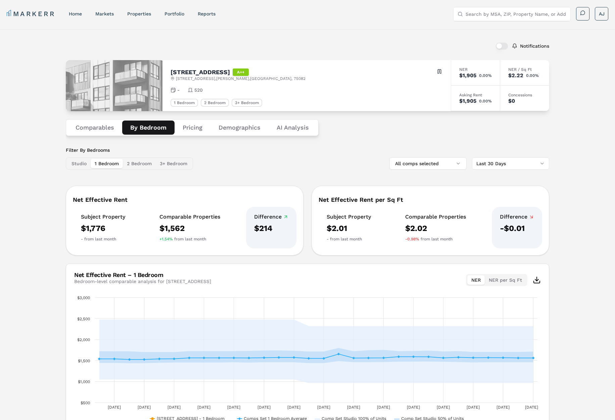
click at [488, 17] on input "Search by MSA, ZIP, Property Name, or Address" at bounding box center [515, 13] width 101 height 13
paste input "[STREET_ADDRESS]"
click at [514, 13] on input "[STREET_ADDRESS]" at bounding box center [515, 13] width 101 height 13
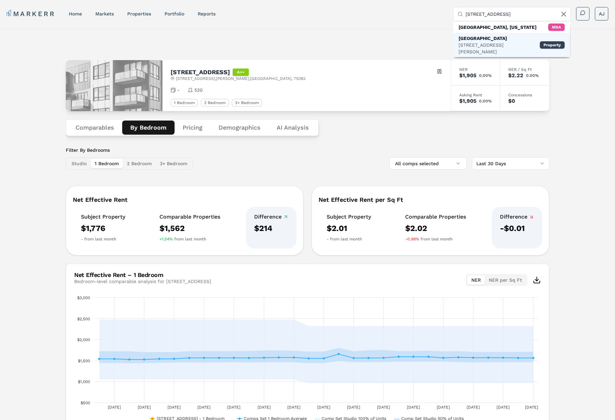
type input "[STREET_ADDRESS]"
click at [481, 40] on div "[GEOGRAPHIC_DATA]" at bounding box center [498, 38] width 81 height 7
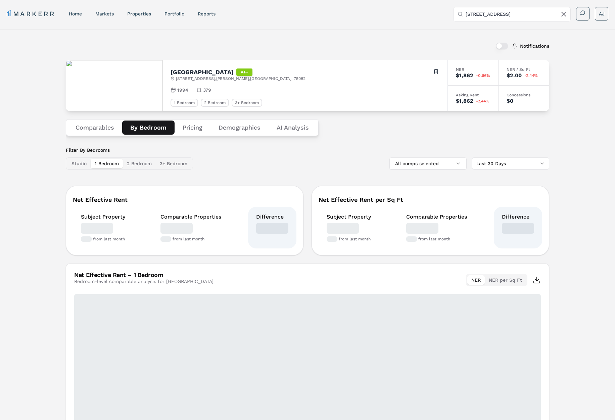
click at [144, 127] on button "By Bedroom" at bounding box center [148, 127] width 52 height 14
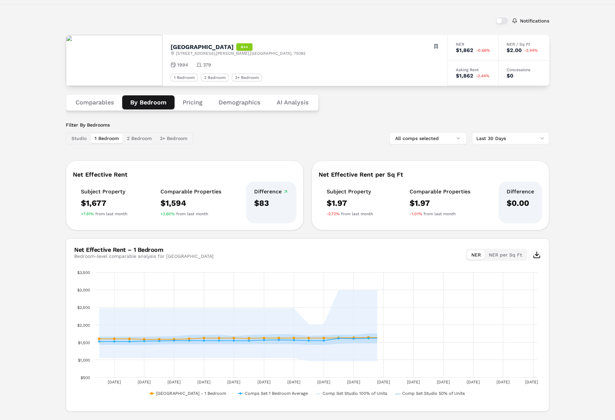
scroll to position [43, 0]
